Goal: Entertainment & Leisure: Consume media (video, audio)

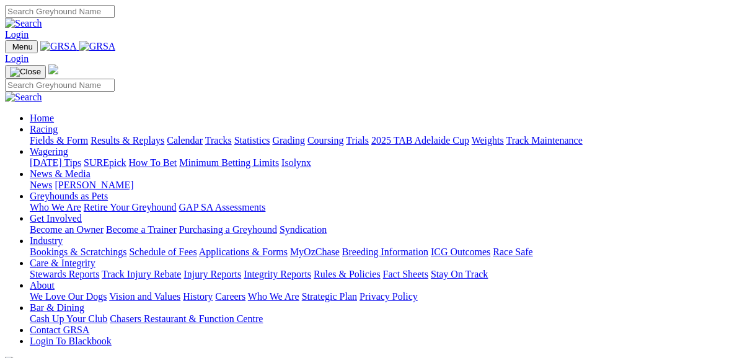
click at [60, 135] on link "Fields & Form" at bounding box center [59, 140] width 58 height 11
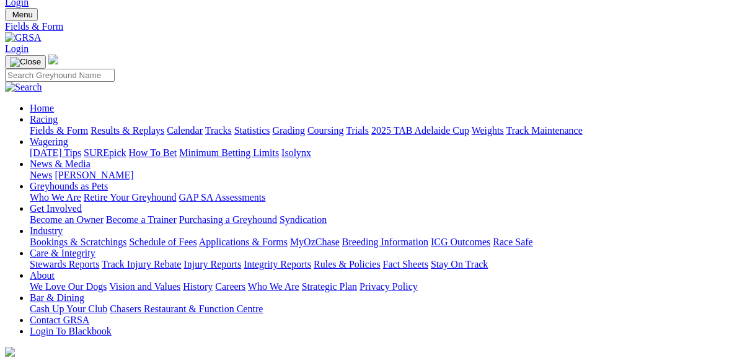
scroll to position [50, 0]
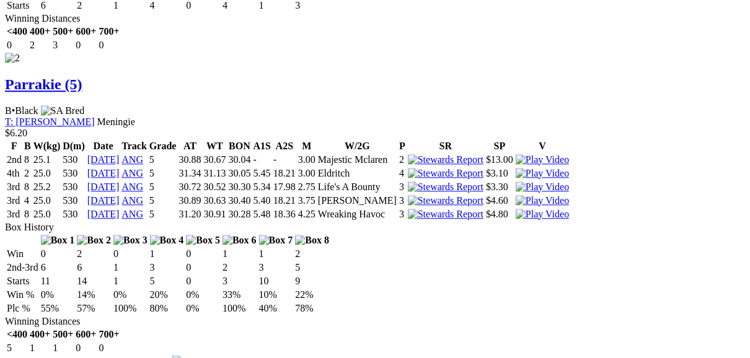
scroll to position [1983, 0]
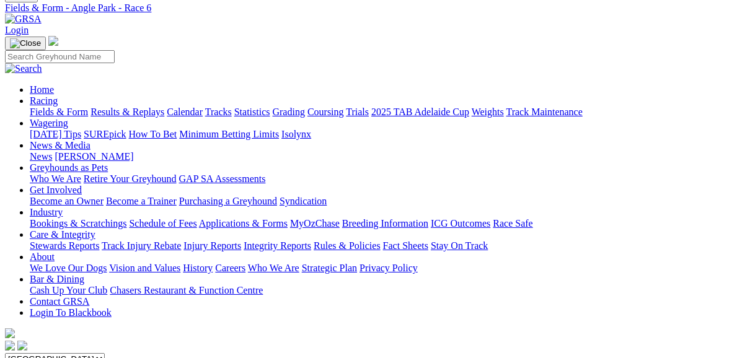
scroll to position [0, 0]
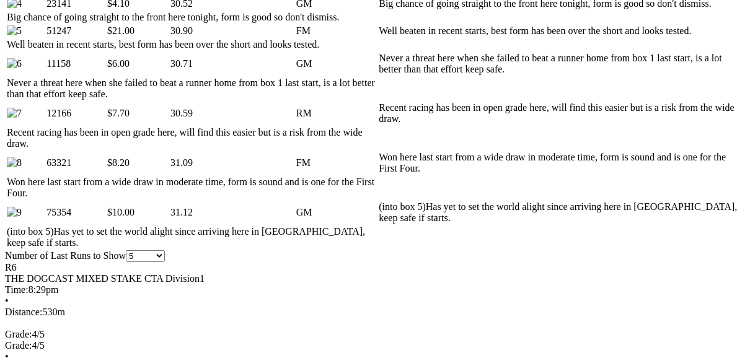
scroll to position [942, 0]
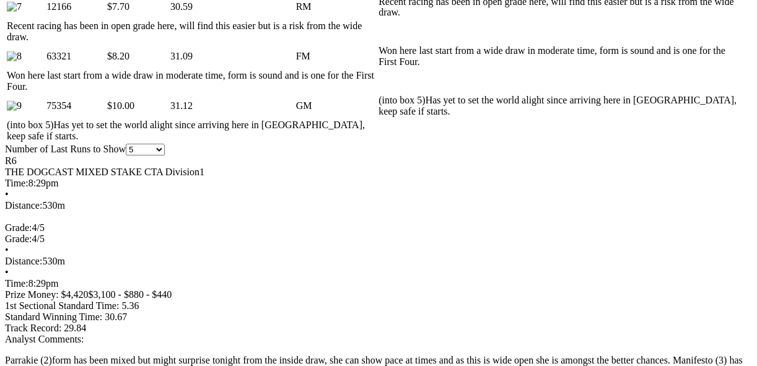
drag, startPoint x: 516, startPoint y: 31, endPoint x: 511, endPoint y: 37, distance: 7.6
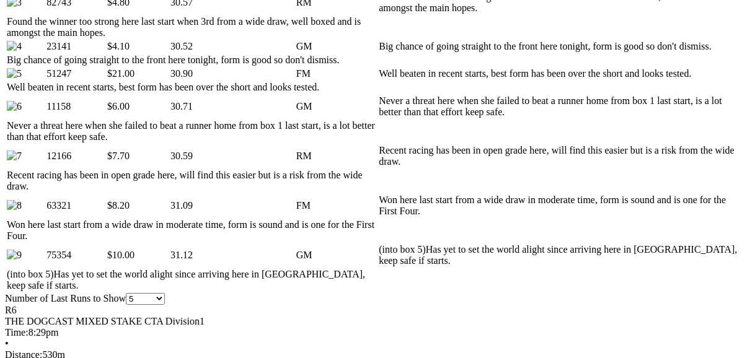
scroll to position [744, 0]
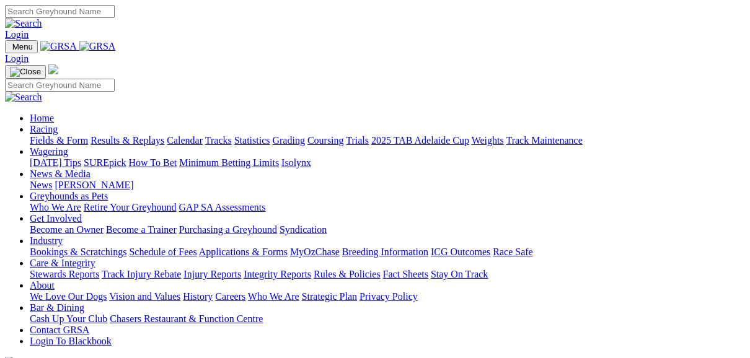
click at [63, 135] on link "Fields & Form" at bounding box center [59, 140] width 58 height 11
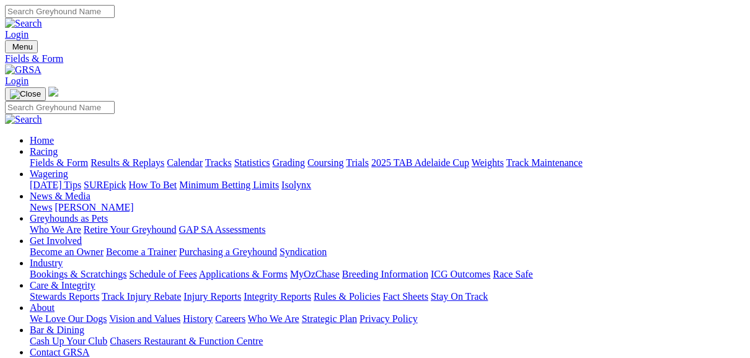
scroll to position [50, 0]
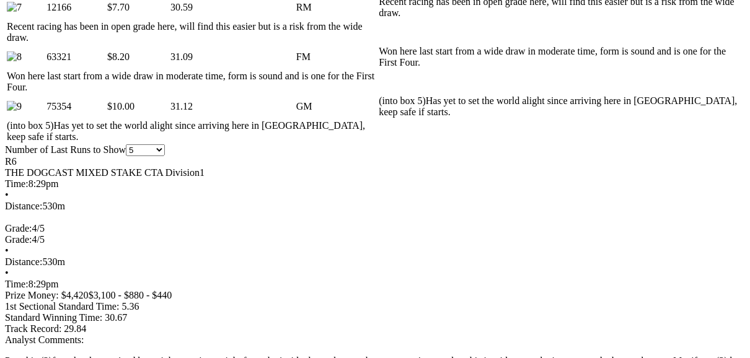
scroll to position [892, 0]
